Goal: Task Accomplishment & Management: Complete application form

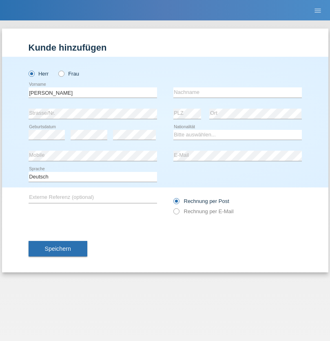
type input "Thomas"
click at [238, 92] on input "text" at bounding box center [238, 92] width 129 height 10
type input "Hutmacher"
select select "DE"
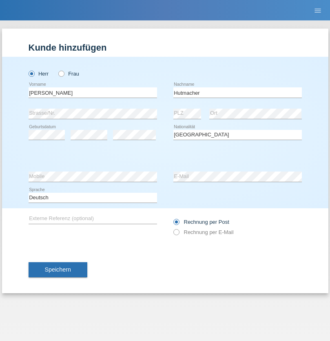
select select "C"
select select "16"
select select "06"
select select "2011"
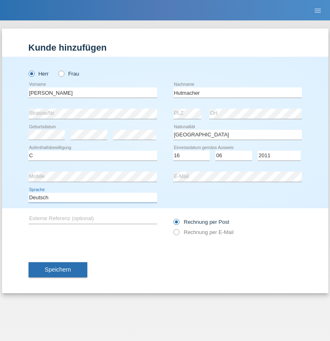
select select "en"
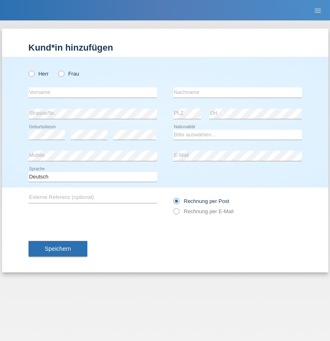
radio input "true"
click at [93, 92] on input "text" at bounding box center [93, 92] width 129 height 10
type input "Abir"
click at [238, 92] on input "text" at bounding box center [238, 92] width 129 height 10
type input "[PERSON_NAME]"
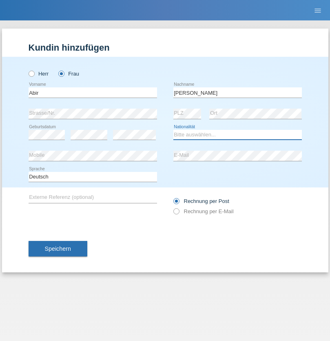
select select "CH"
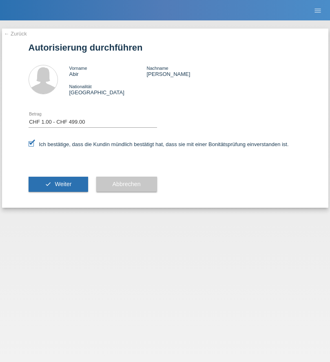
select select "1"
click at [58, 184] on span "Weiter" at bounding box center [63, 184] width 17 height 7
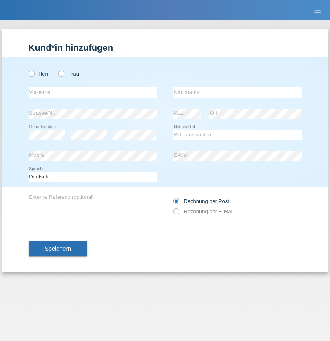
radio input "true"
click at [93, 92] on input "text" at bounding box center [93, 92] width 129 height 10
type input "Alex Mauricio"
click at [238, 92] on input "text" at bounding box center [238, 92] width 129 height 10
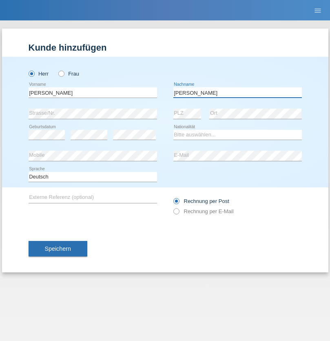
type input "Molina"
select select "ES"
select select "C"
select select "27"
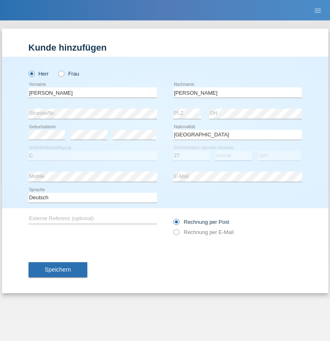
select select "10"
select select "2021"
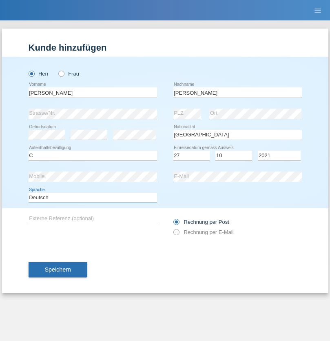
select select "en"
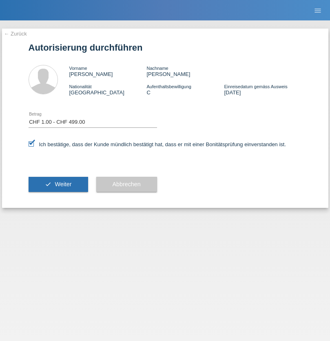
select select "1"
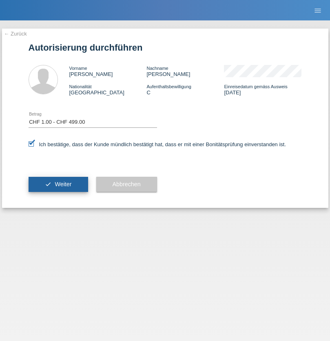
click at [58, 184] on span "Weiter" at bounding box center [63, 184] width 17 height 7
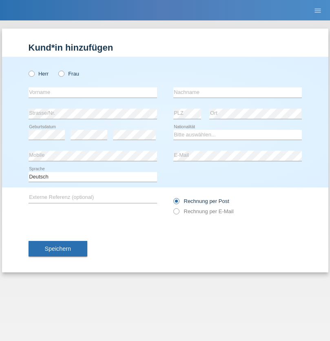
radio input "true"
click at [93, 92] on input "text" at bounding box center [93, 92] width 129 height 10
type input "agnertina"
click at [238, 92] on input "text" at bounding box center [238, 92] width 129 height 10
type input "noshaj"
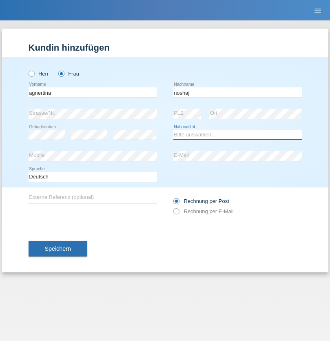
select select "NL"
select select "C"
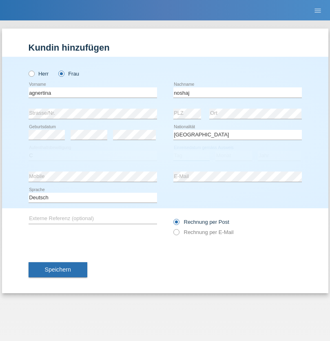
select select "01"
select select "08"
select select "2021"
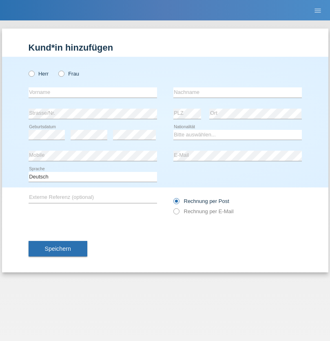
radio input "true"
click at [93, 92] on input "text" at bounding box center [93, 92] width 129 height 10
type input "[PERSON_NAME]"
click at [238, 92] on input "text" at bounding box center [238, 92] width 129 height 10
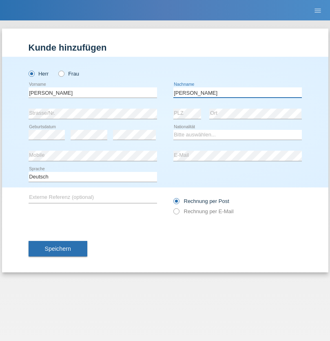
type input "Brito Martínez"
select select "ES"
select select "C"
select select "04"
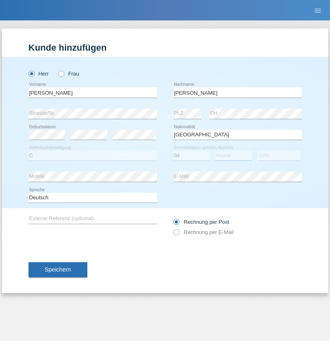
select select "04"
select select "2013"
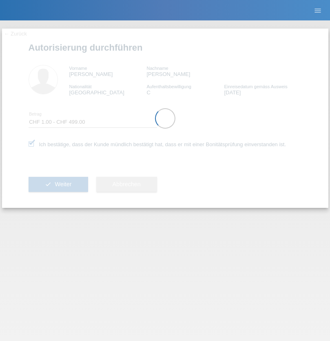
select select "1"
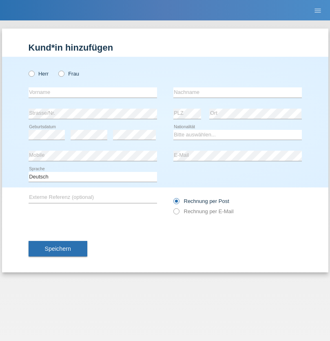
radio input "true"
click at [93, 92] on input "text" at bounding box center [93, 92] width 129 height 10
type input "bajram"
click at [238, 92] on input "text" at bounding box center [238, 92] width 129 height 10
type input "malluta"
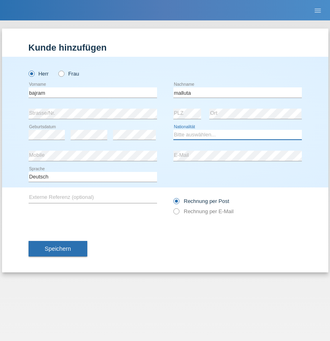
select select "CH"
radio input "true"
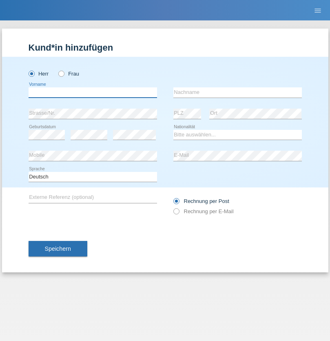
click at [93, 92] on input "text" at bounding box center [93, 92] width 129 height 10
type input "firat"
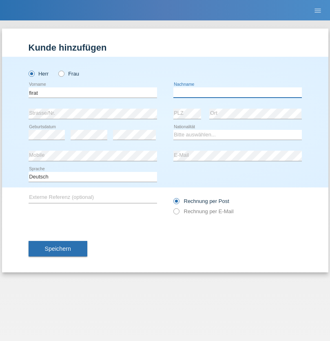
click at [238, 92] on input "text" at bounding box center [238, 92] width 129 height 10
type input "kara"
select select "CH"
radio input "true"
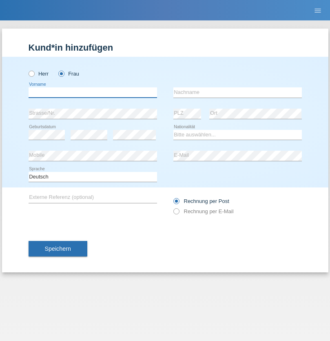
click at [93, 92] on input "text" at bounding box center [93, 92] width 129 height 10
type input "Dagmar"
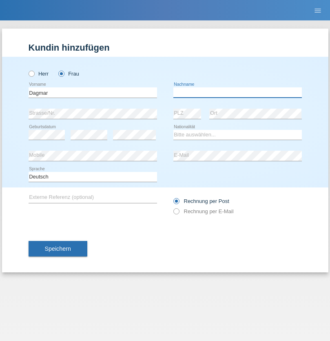
click at [238, 92] on input "text" at bounding box center [238, 92] width 129 height 10
type input "Reusser"
select select "CH"
radio input "true"
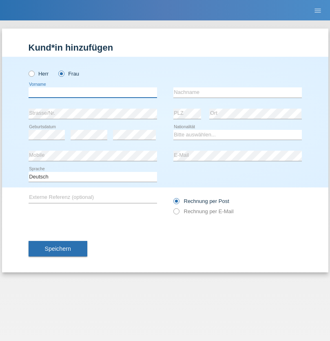
click at [93, 92] on input "text" at bounding box center [93, 92] width 129 height 10
type input "Dunja"
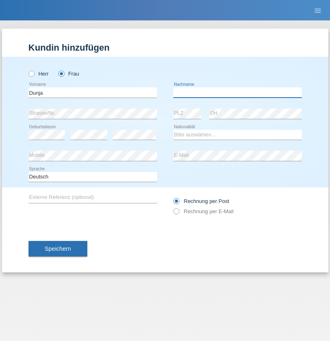
click at [238, 92] on input "text" at bounding box center [238, 92] width 129 height 10
type input "Stefanko"
select select "HR"
select select "C"
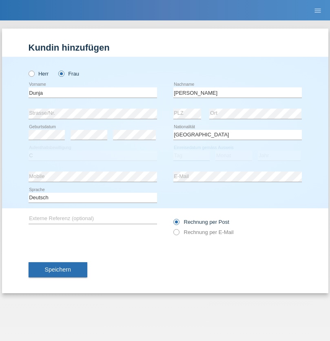
select select "02"
select select "09"
select select "2021"
